Goal: Information Seeking & Learning: Learn about a topic

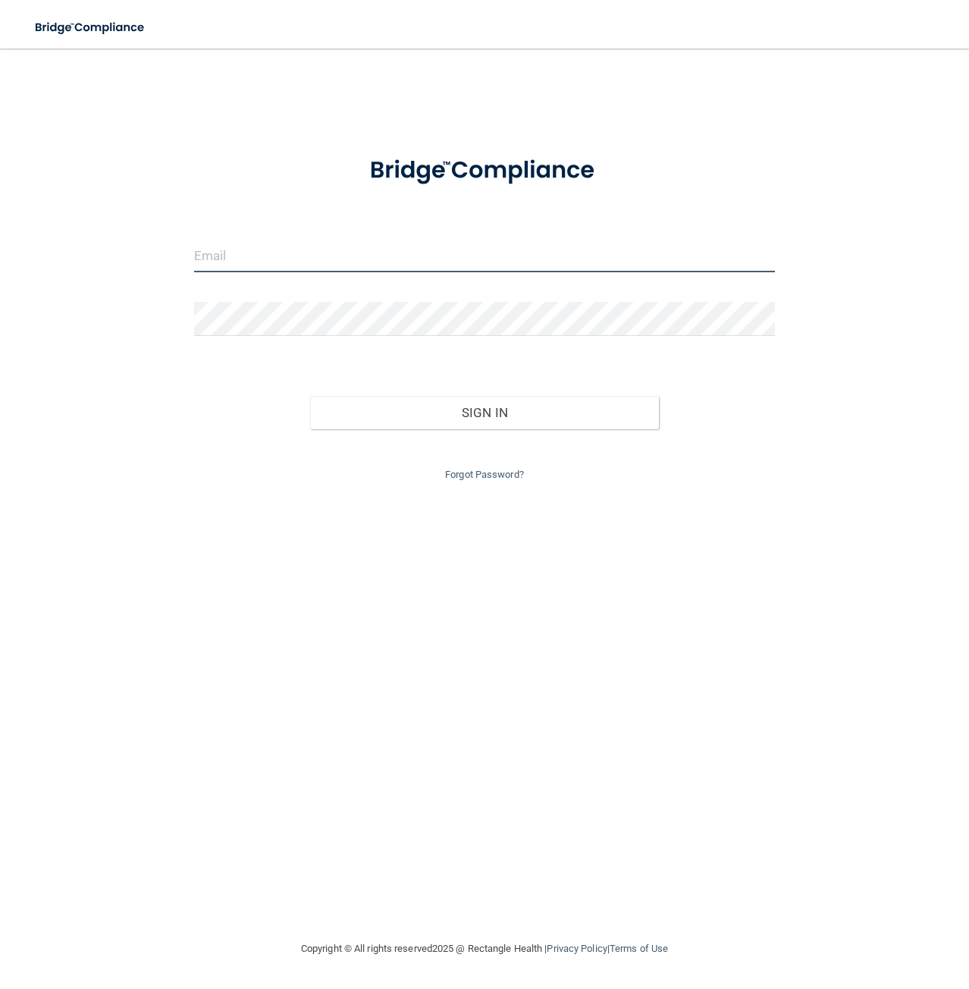
click at [291, 259] on input "email" at bounding box center [485, 255] width 582 height 34
type input "[PERSON_NAME][EMAIL_ADDRESS][DOMAIN_NAME]"
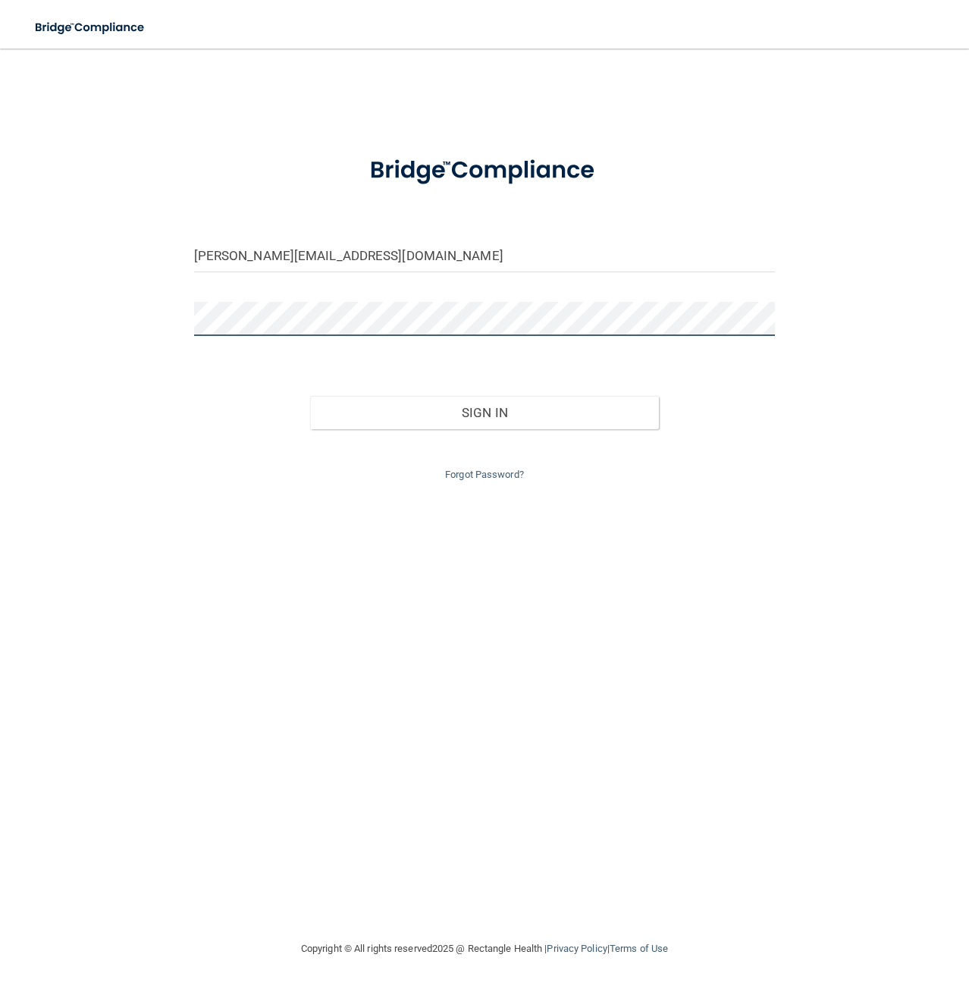
click at [310, 396] on button "Sign In" at bounding box center [484, 412] width 349 height 33
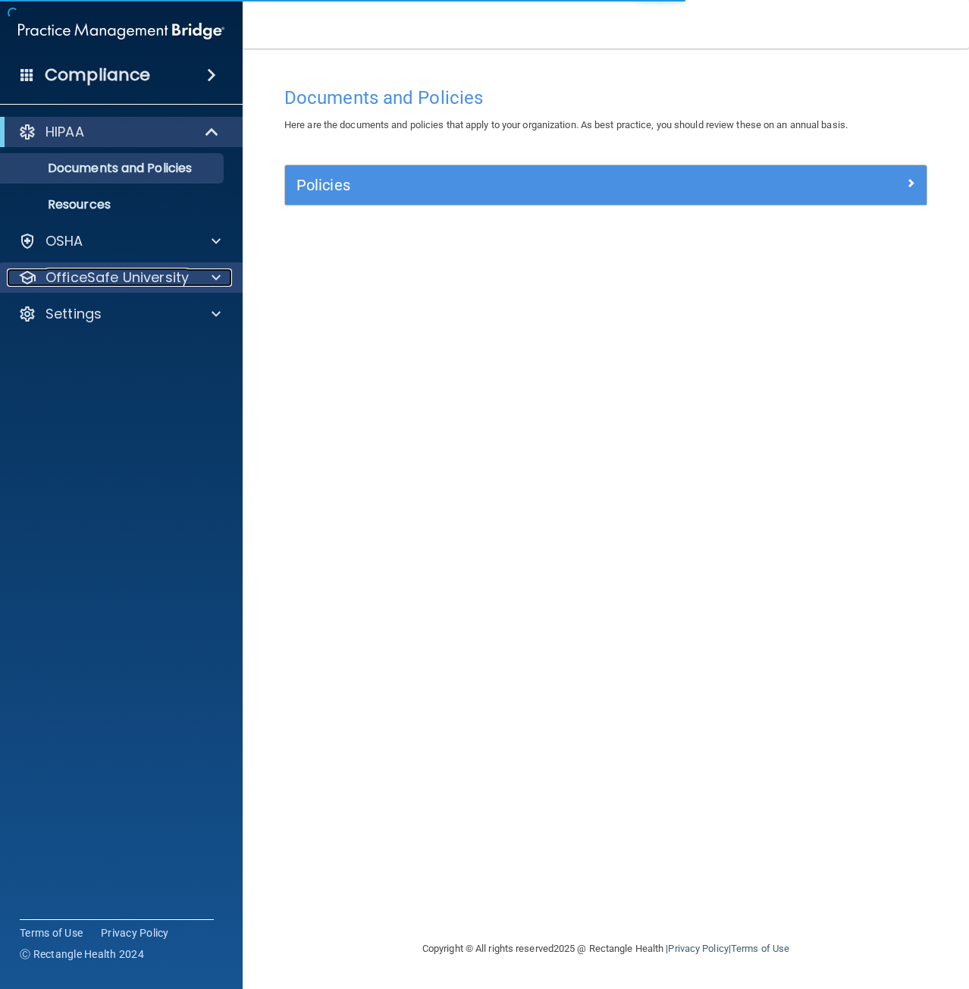
click at [136, 279] on p "OfficeSafe University" at bounding box center [116, 277] width 143 height 18
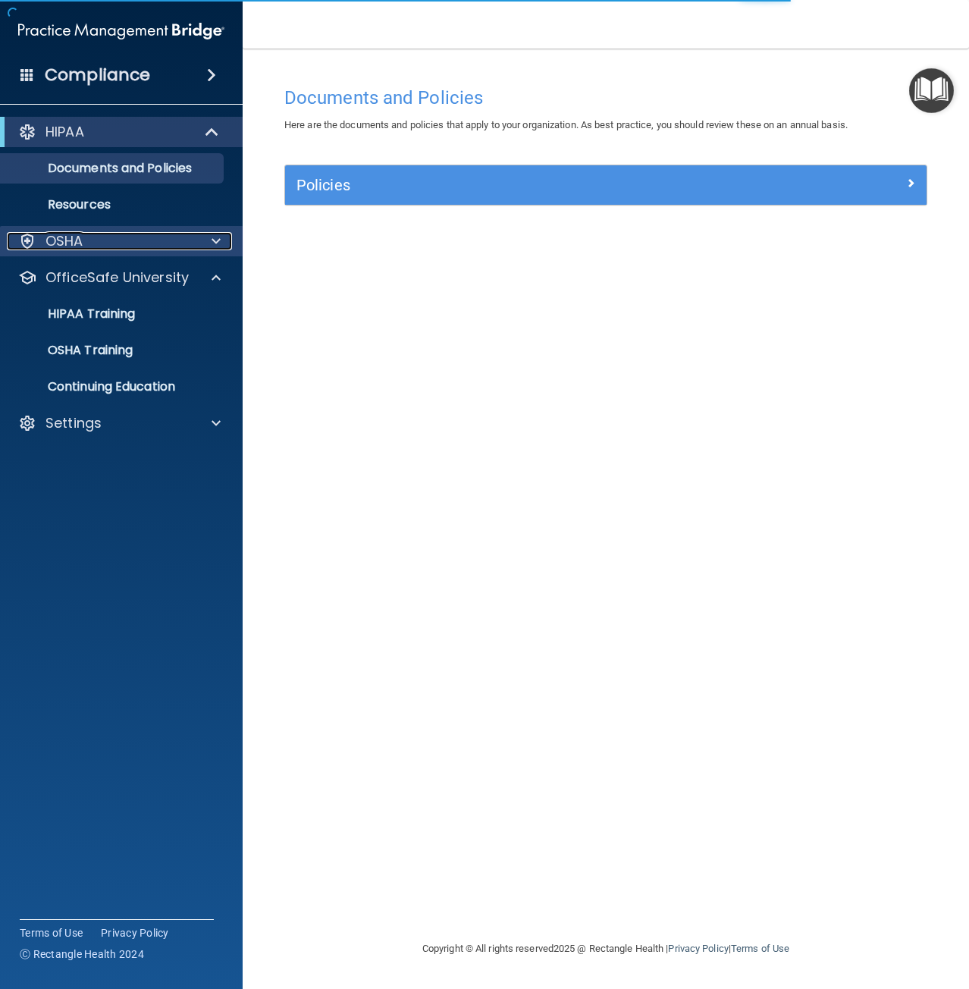
click at [133, 240] on div "OSHA" at bounding box center [101, 241] width 188 height 18
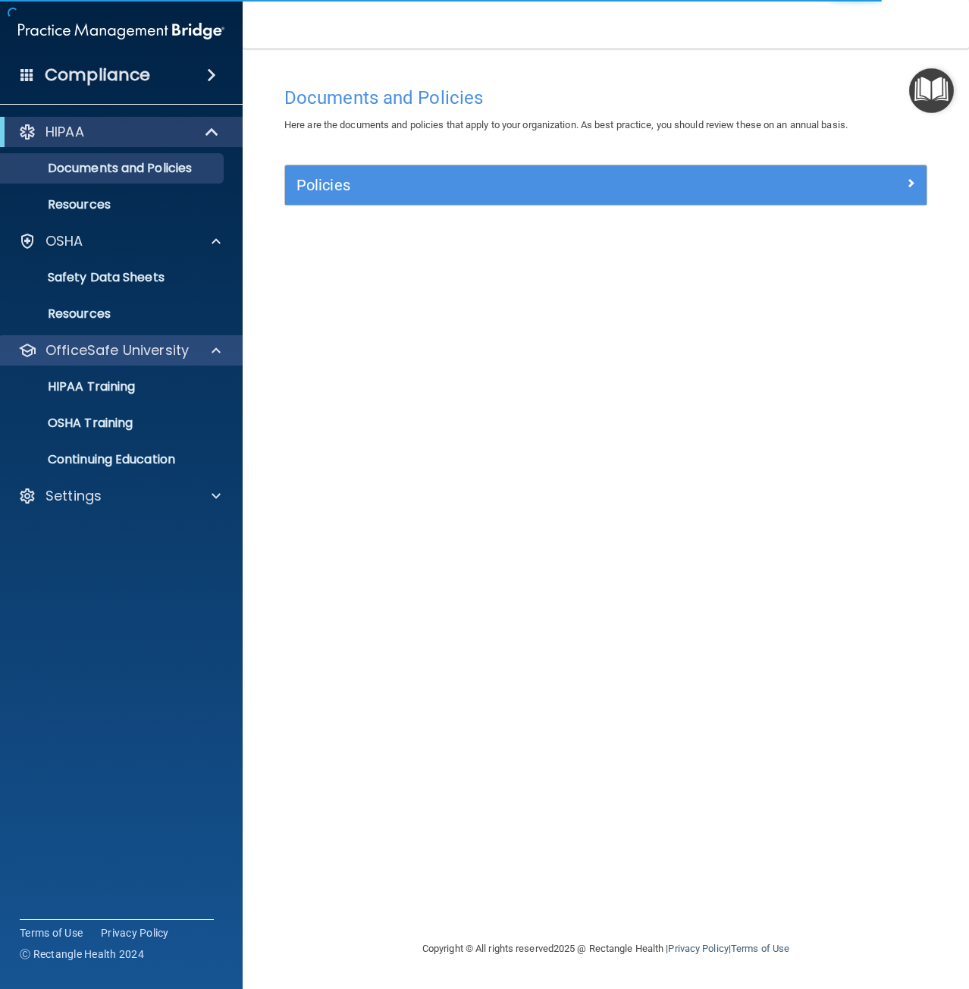
click at [114, 362] on div "OfficeSafe University" at bounding box center [121, 350] width 243 height 30
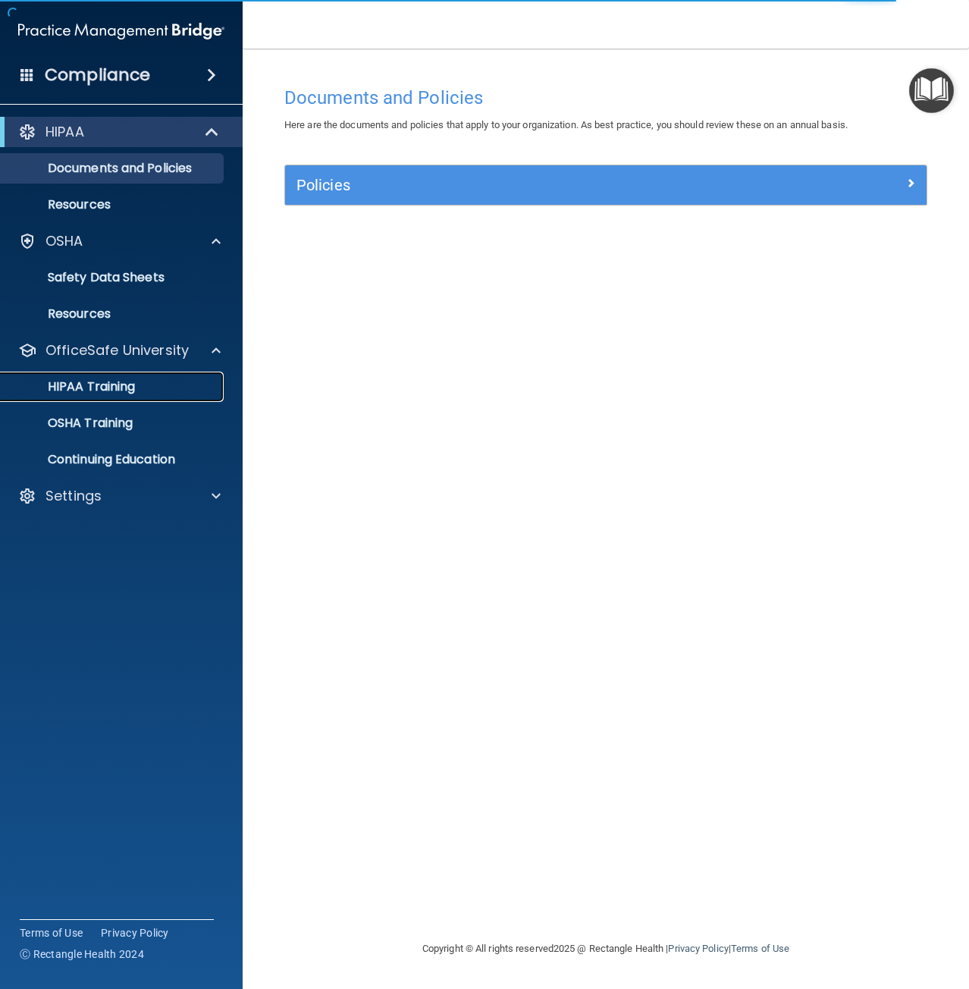
click at [113, 386] on p "HIPAA Training" at bounding box center [72, 386] width 125 height 15
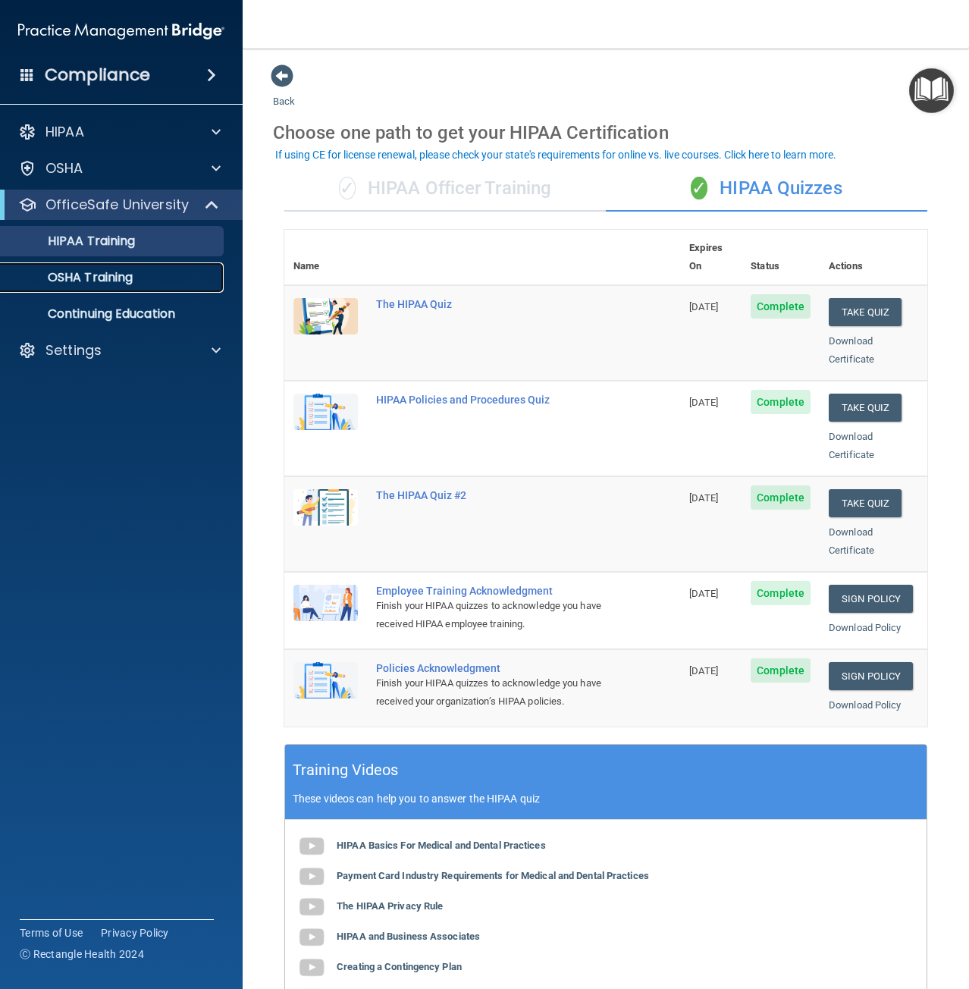
click at [96, 278] on p "OSHA Training" at bounding box center [71, 277] width 123 height 15
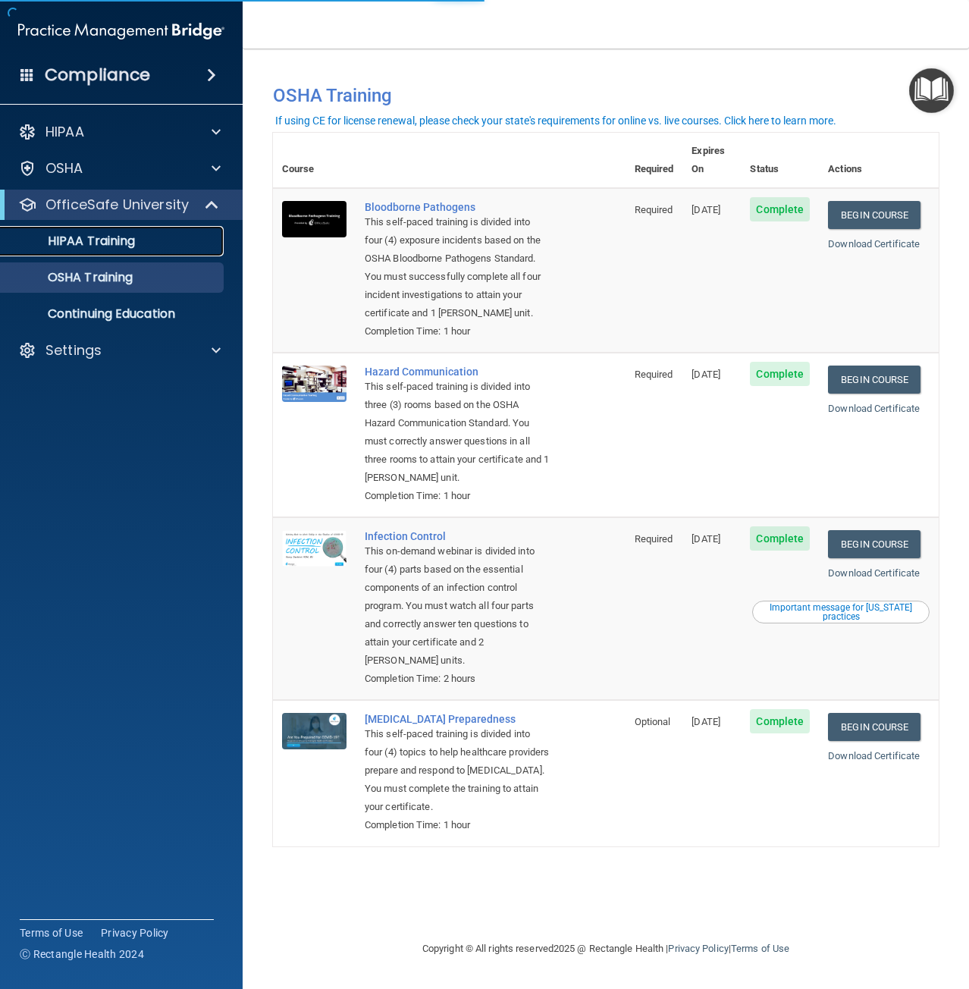
click at [93, 238] on p "HIPAA Training" at bounding box center [72, 241] width 125 height 15
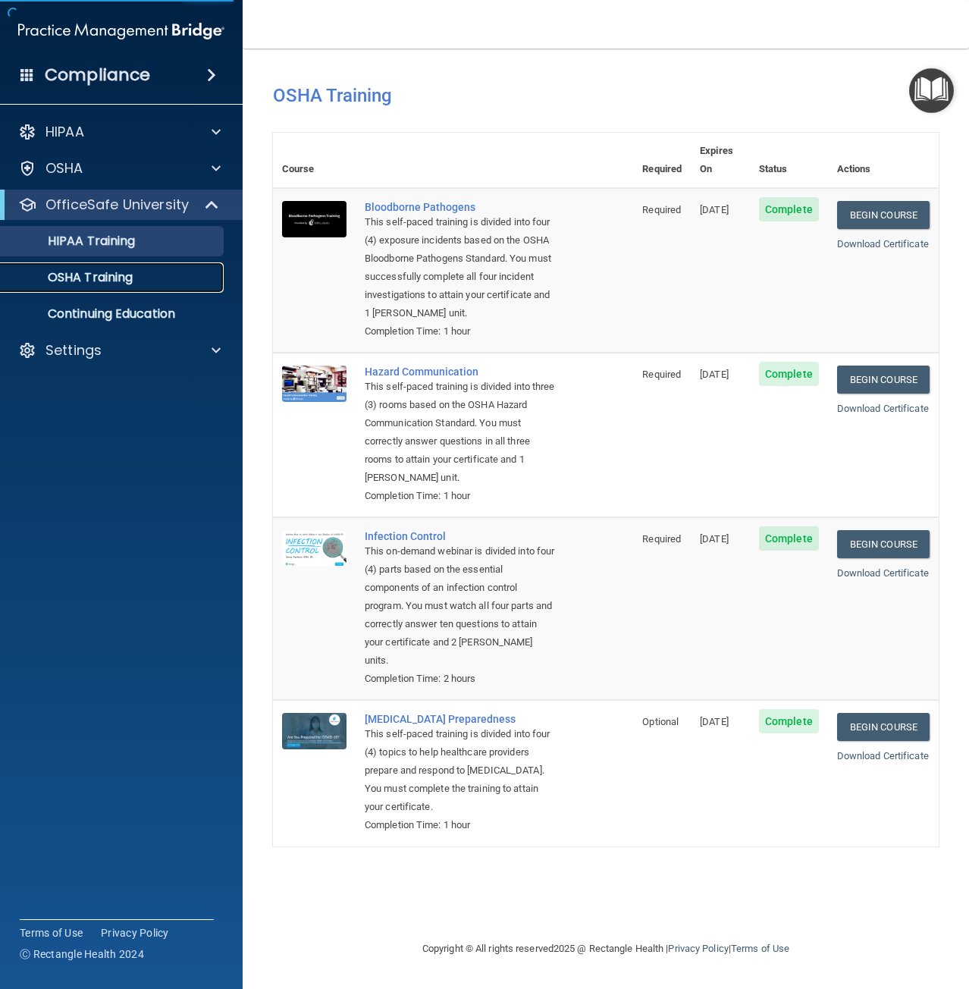
click at [93, 265] on link "OSHA Training" at bounding box center [104, 277] width 239 height 30
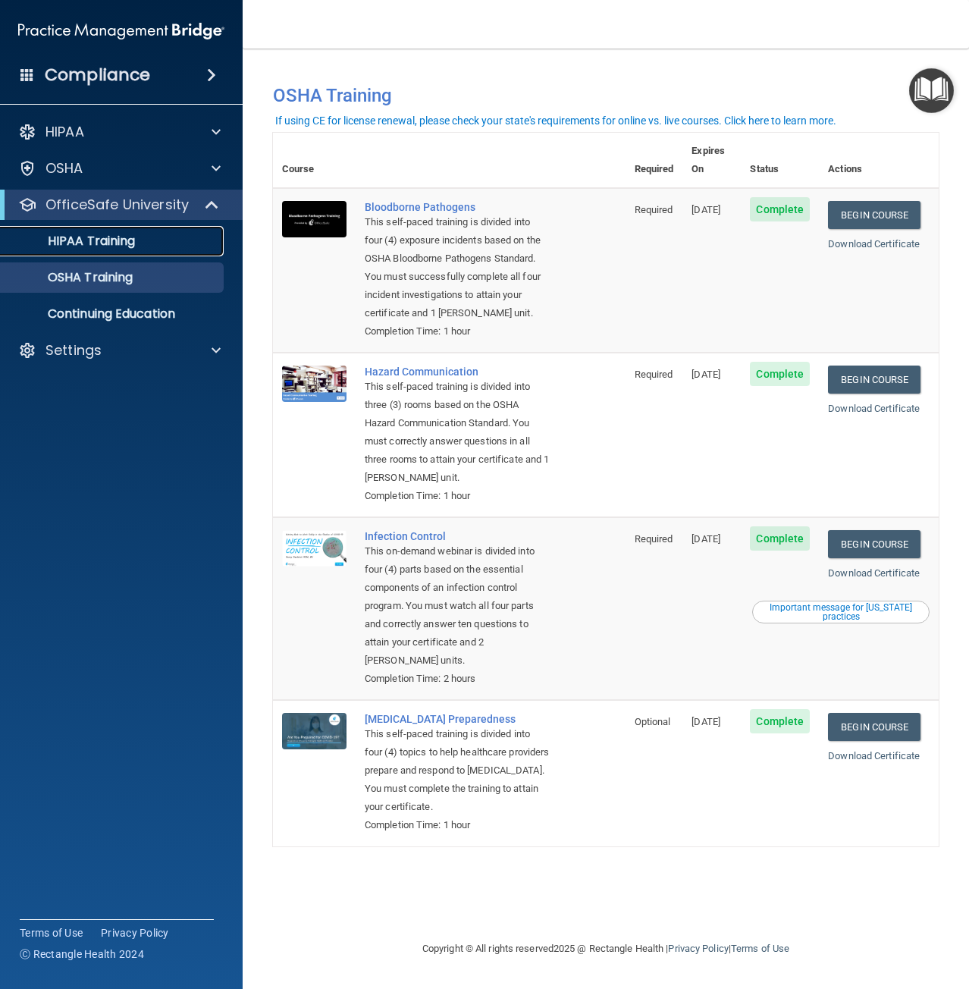
click at [118, 234] on p "HIPAA Training" at bounding box center [72, 241] width 125 height 15
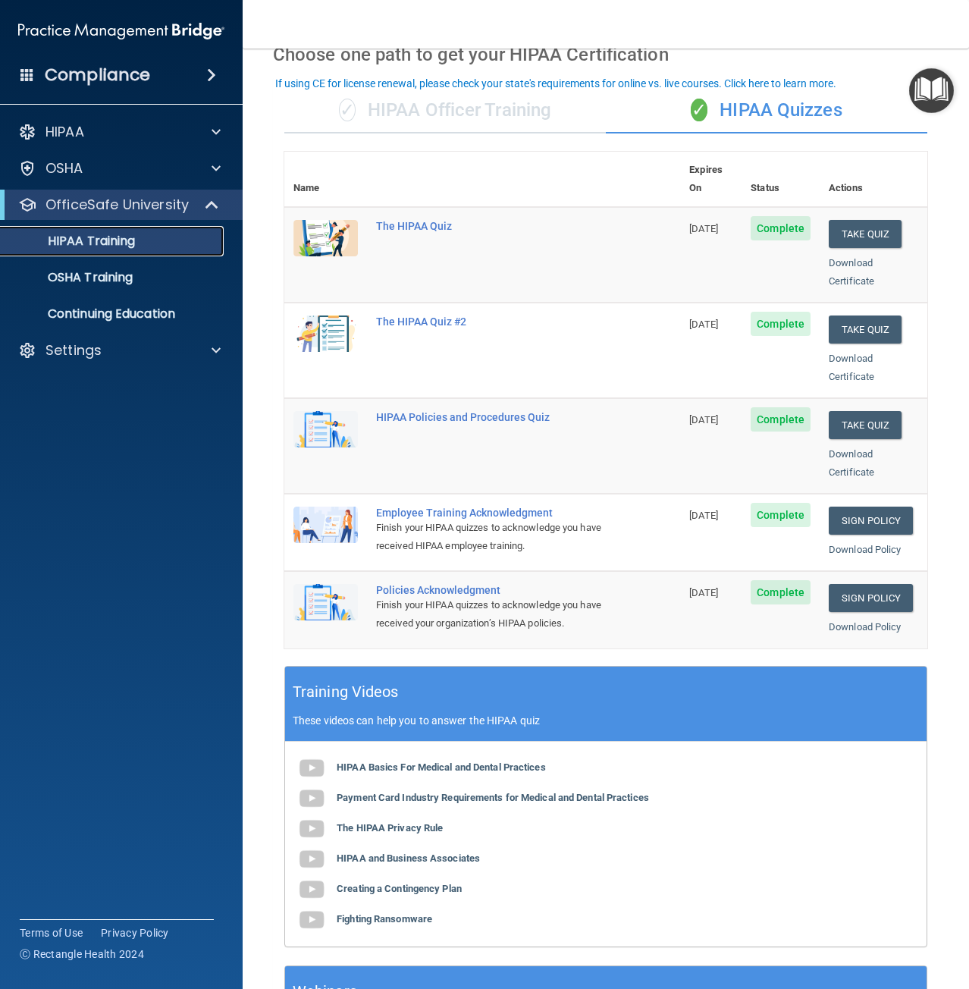
scroll to position [71, 0]
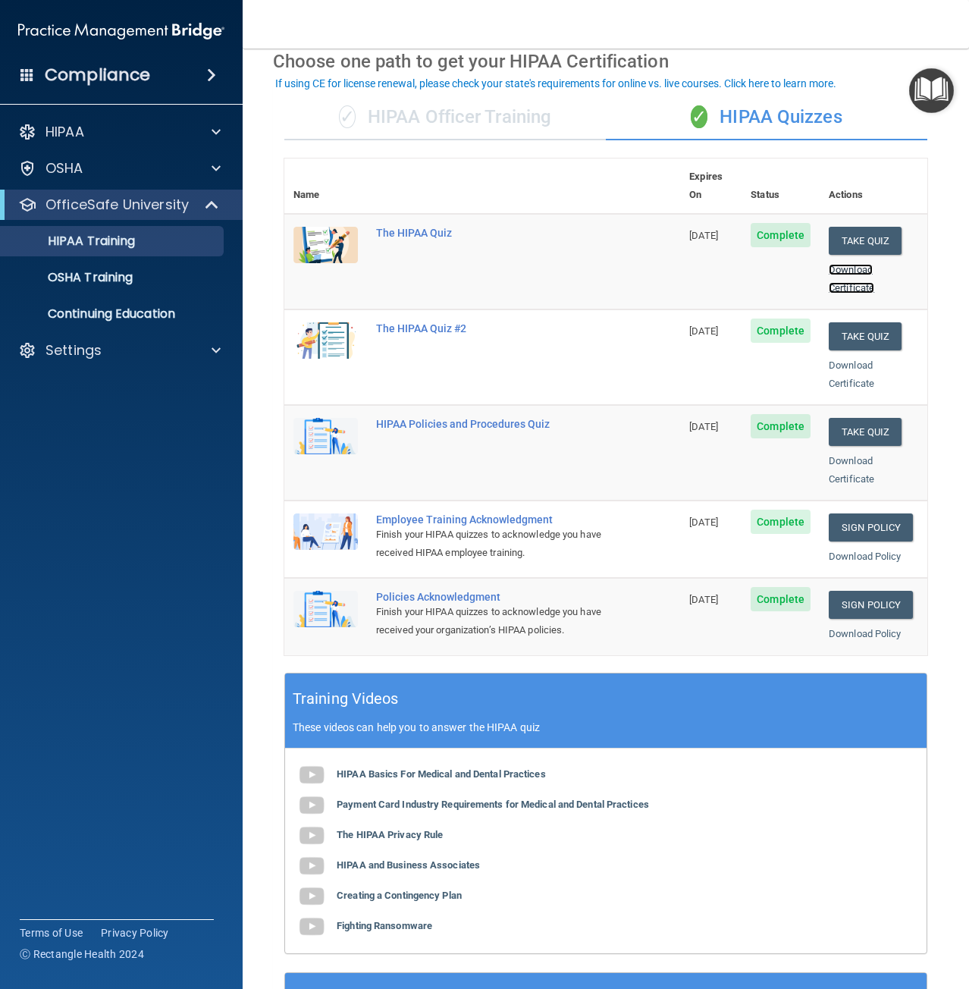
click at [848, 271] on link "Download Certificate" at bounding box center [851, 279] width 45 height 30
click at [143, 316] on p "Continuing Education" at bounding box center [113, 313] width 207 height 15
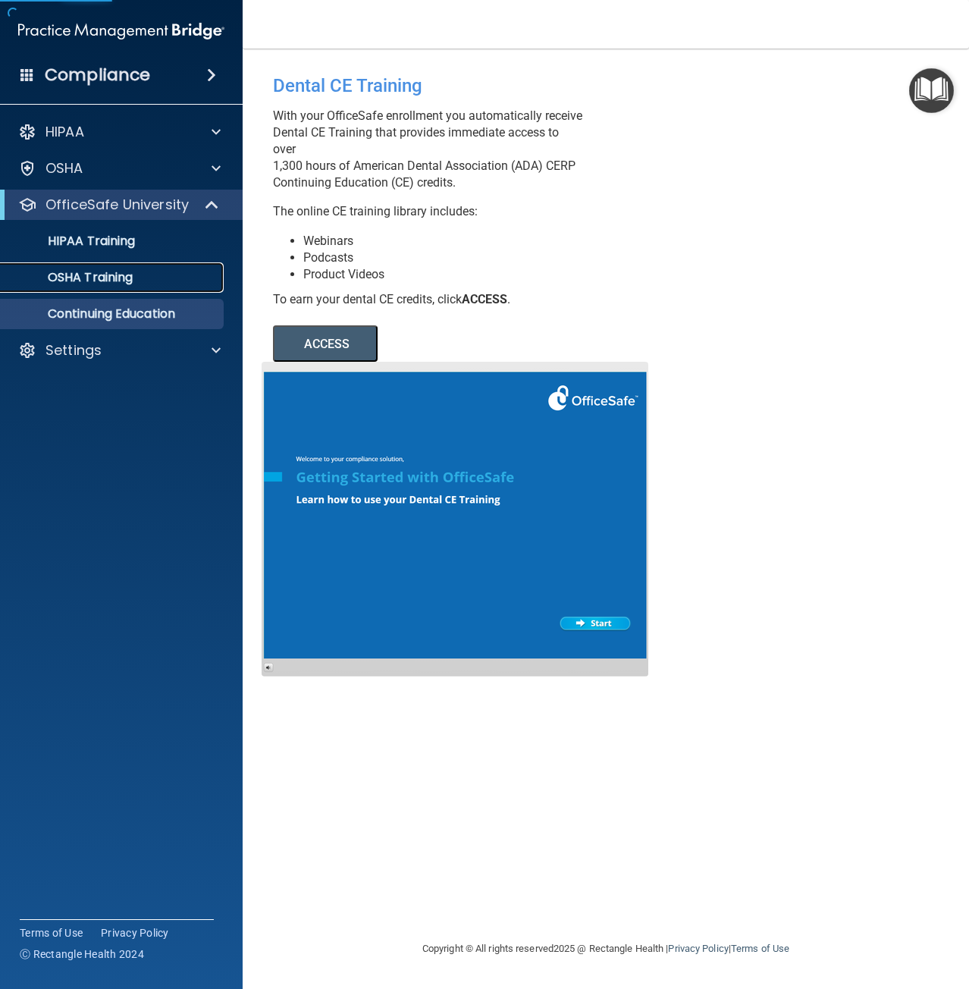
click at [136, 285] on link "OSHA Training" at bounding box center [104, 277] width 239 height 30
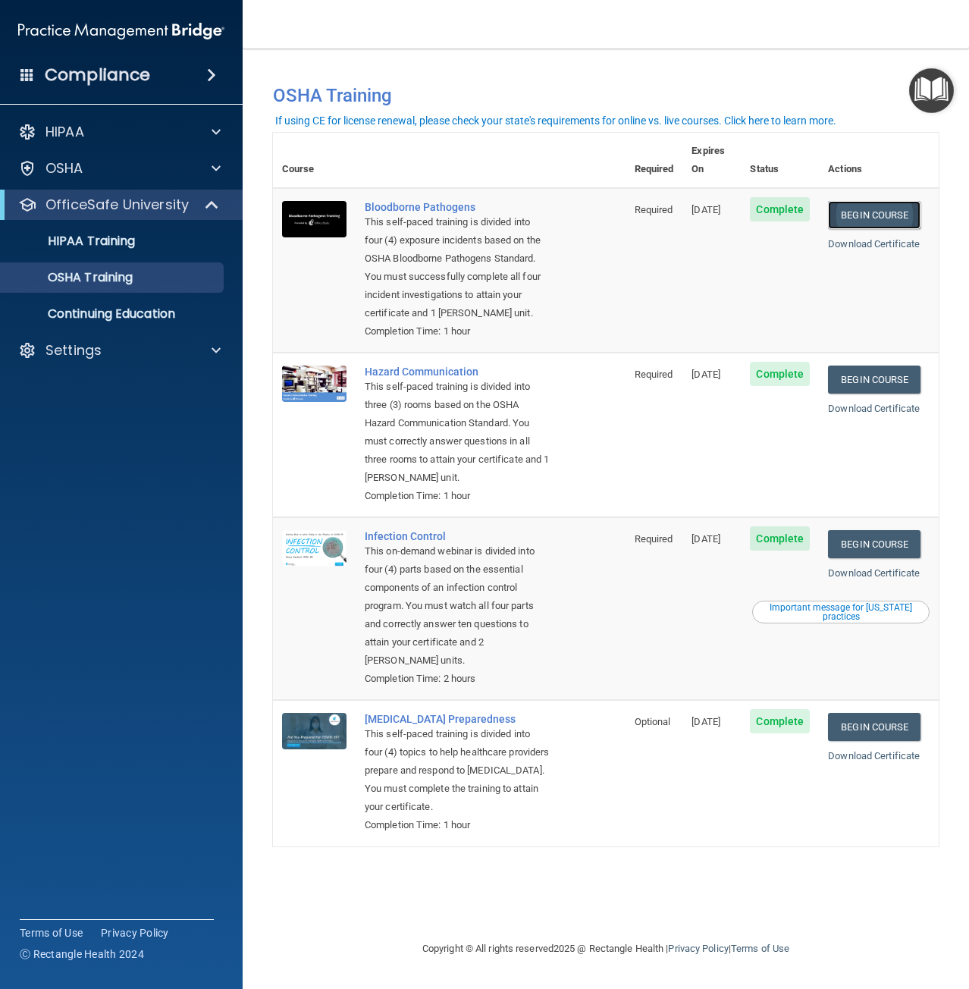
click at [873, 201] on link "Begin Course" at bounding box center [874, 215] width 93 height 28
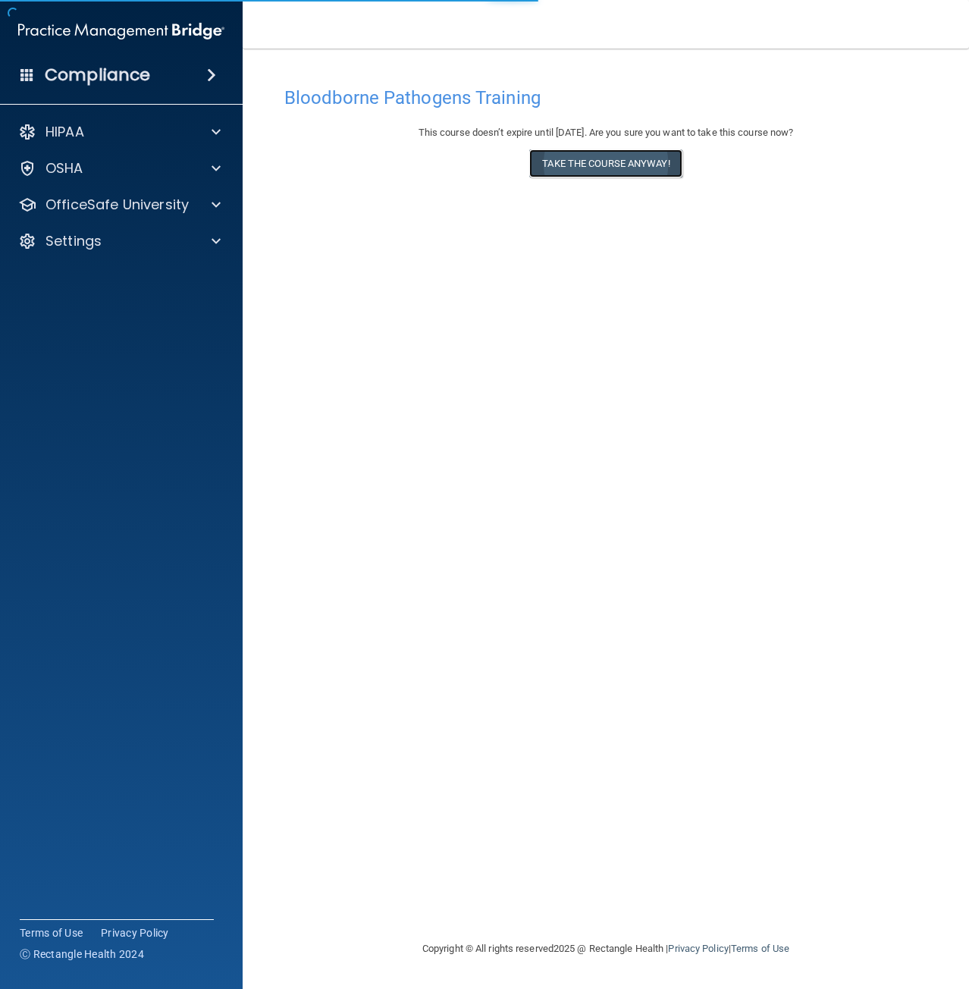
click at [581, 161] on button "Take the course anyway!" at bounding box center [605, 163] width 152 height 28
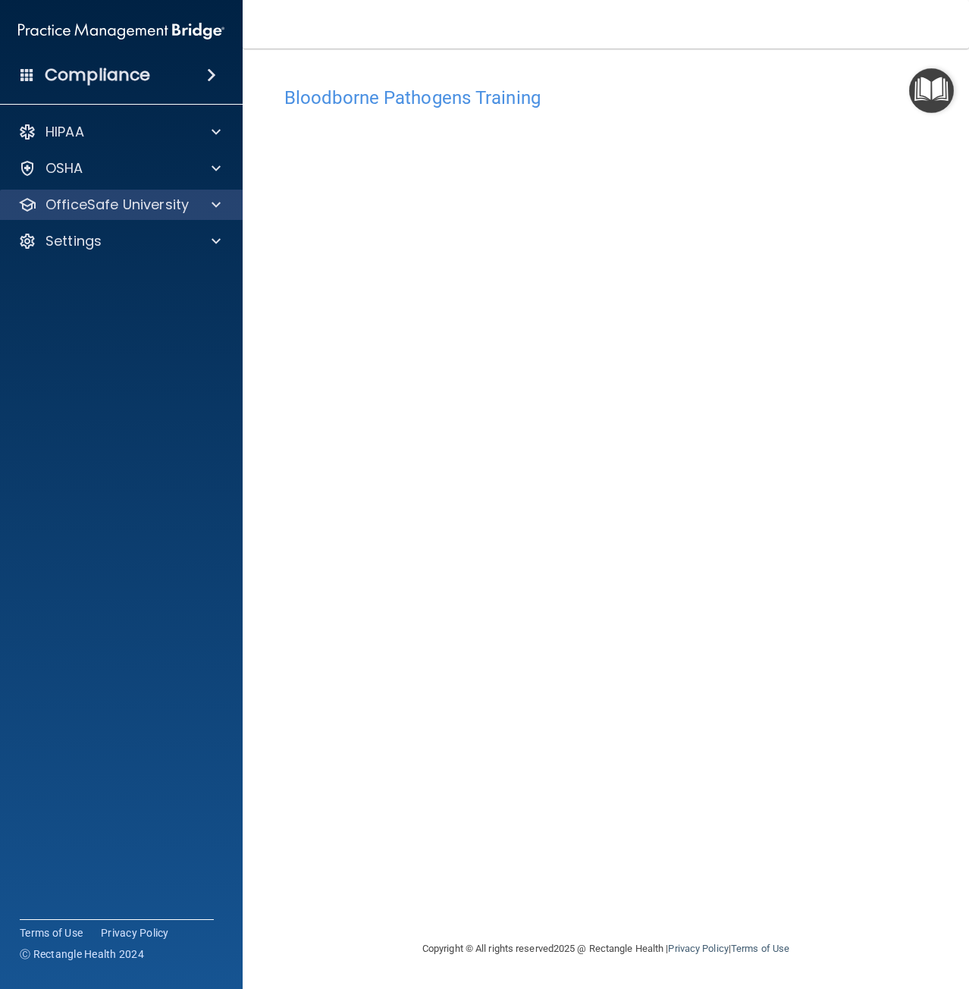
click at [96, 193] on div "OfficeSafe University" at bounding box center [121, 205] width 243 height 30
click at [218, 205] on span at bounding box center [216, 205] width 9 height 18
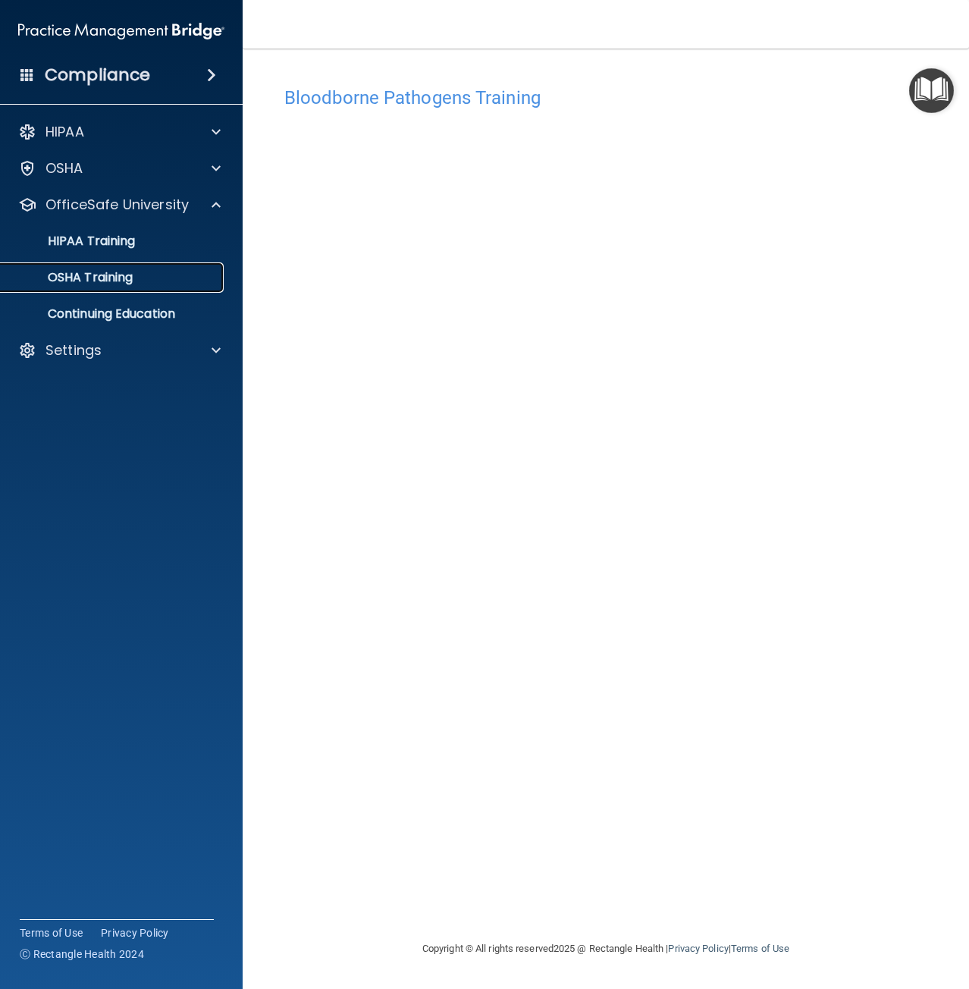
click at [87, 281] on p "OSHA Training" at bounding box center [71, 277] width 123 height 15
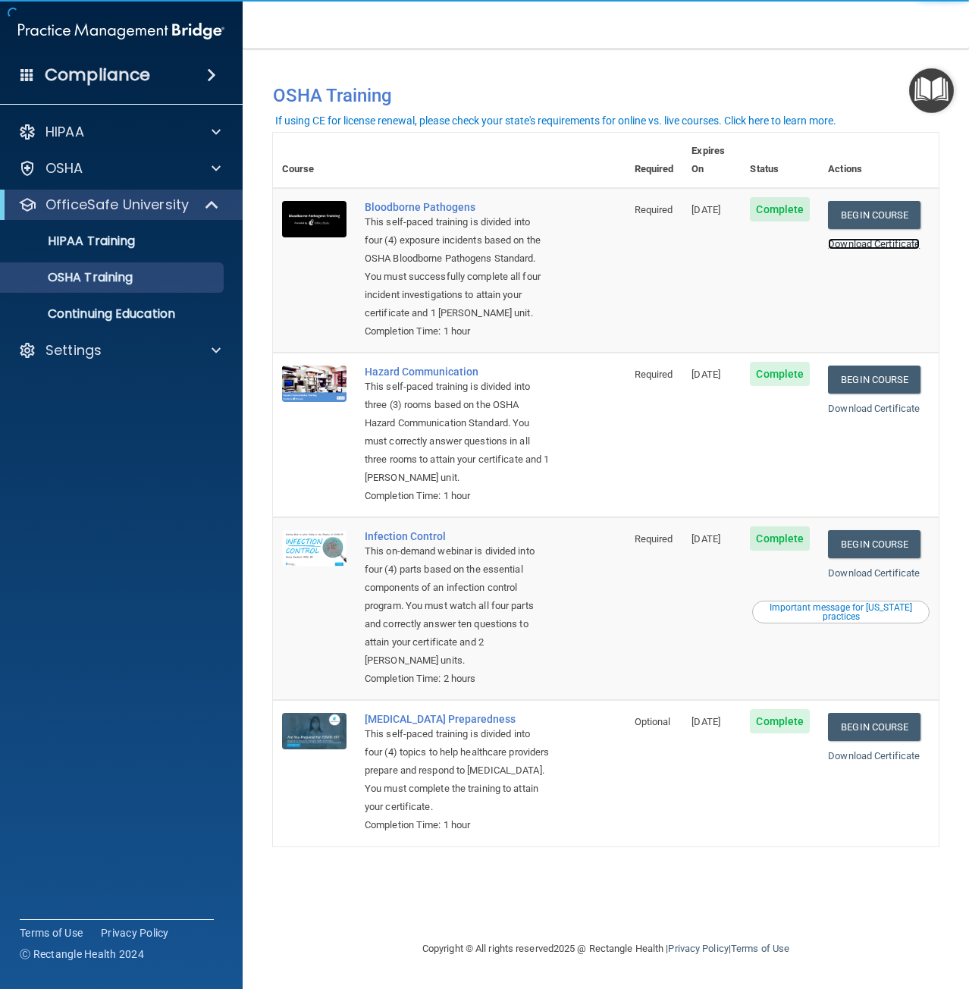
click at [878, 238] on link "Download Certificate" at bounding box center [874, 243] width 92 height 11
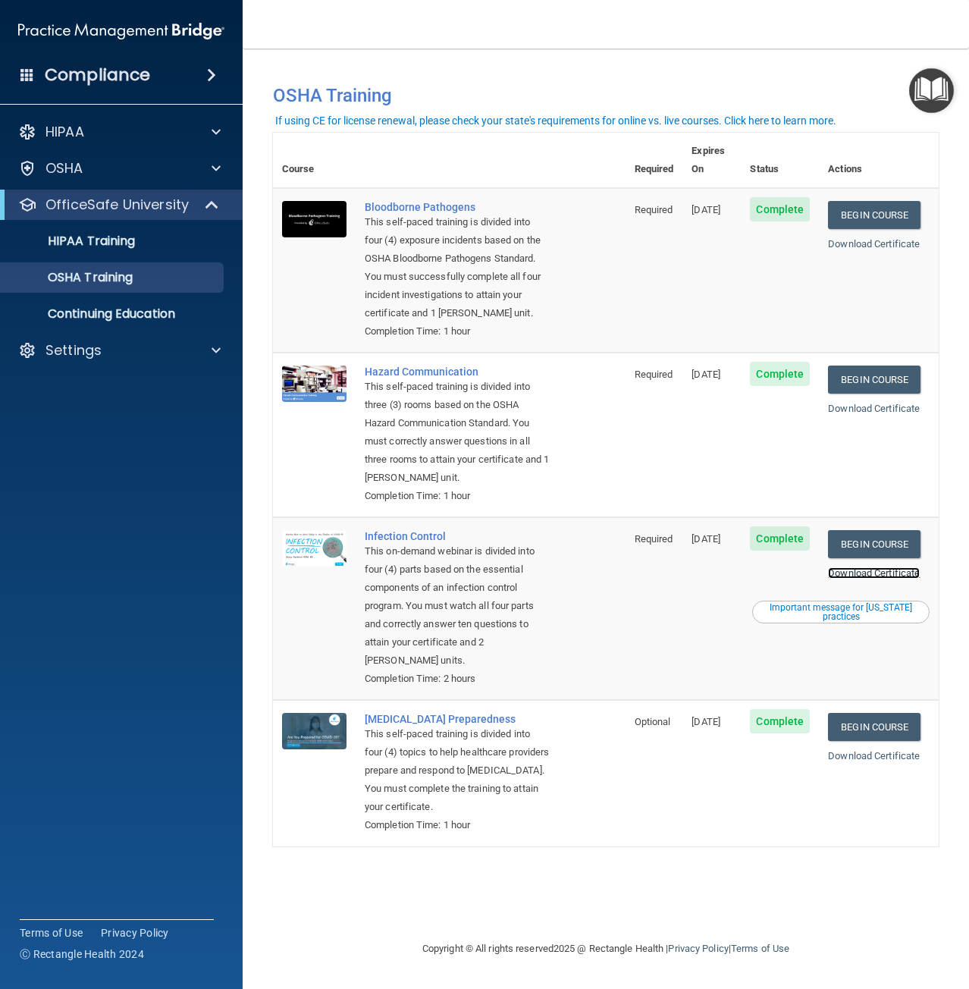
click at [848, 577] on link "Download Certificate" at bounding box center [874, 572] width 92 height 11
click at [105, 234] on p "HIPAA Training" at bounding box center [72, 241] width 125 height 15
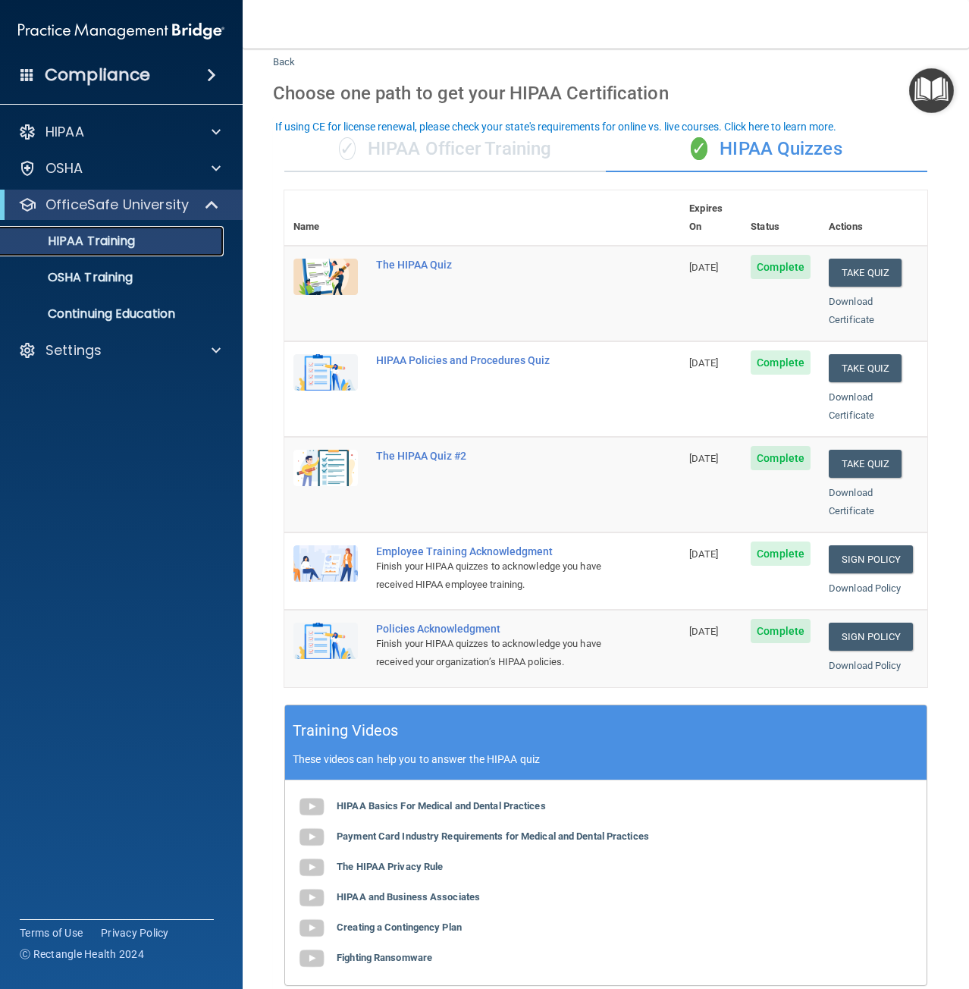
scroll to position [76, 0]
